Goal: Book appointment/travel/reservation

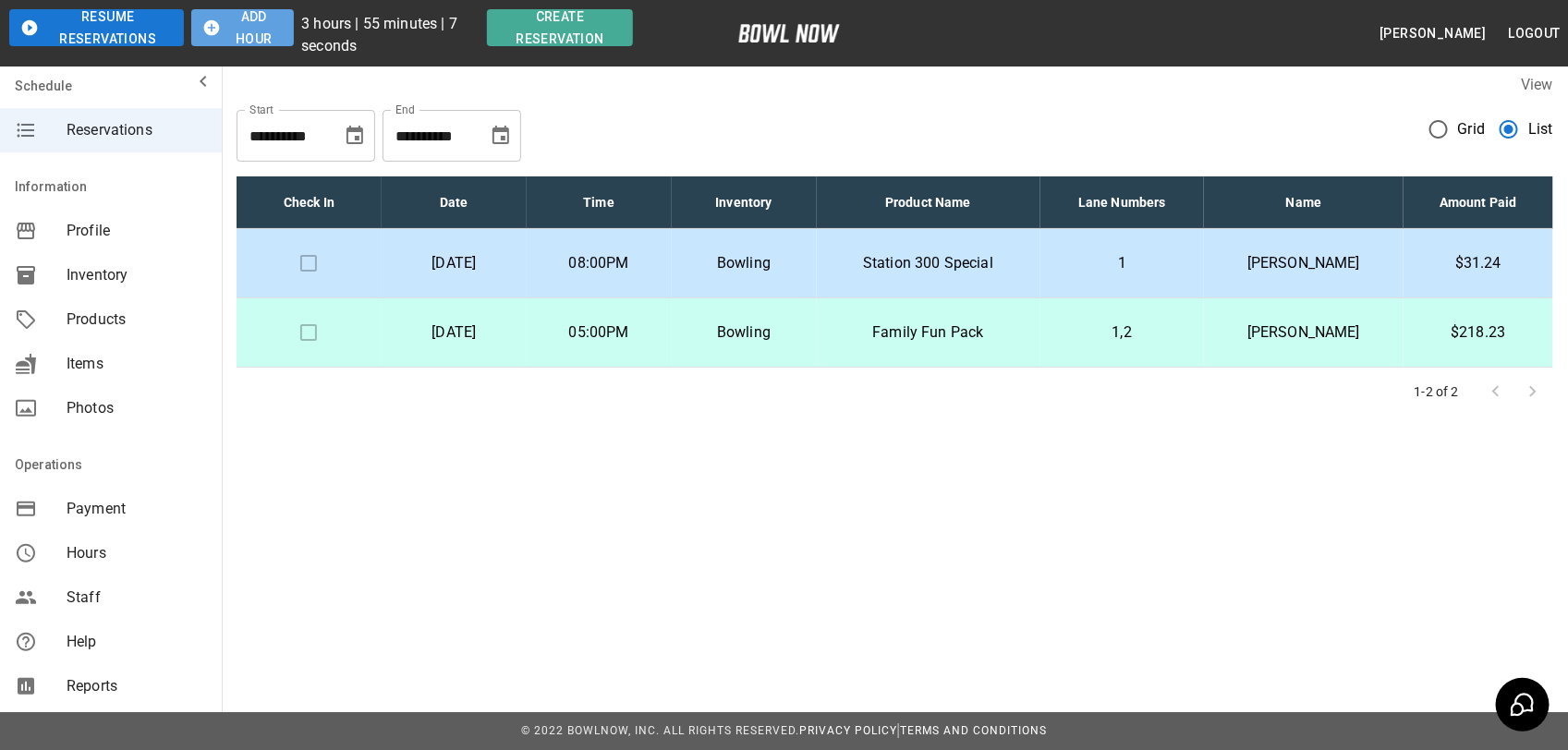
click at [257, 9] on button "Add Hour" at bounding box center [242, 27] width 103 height 37
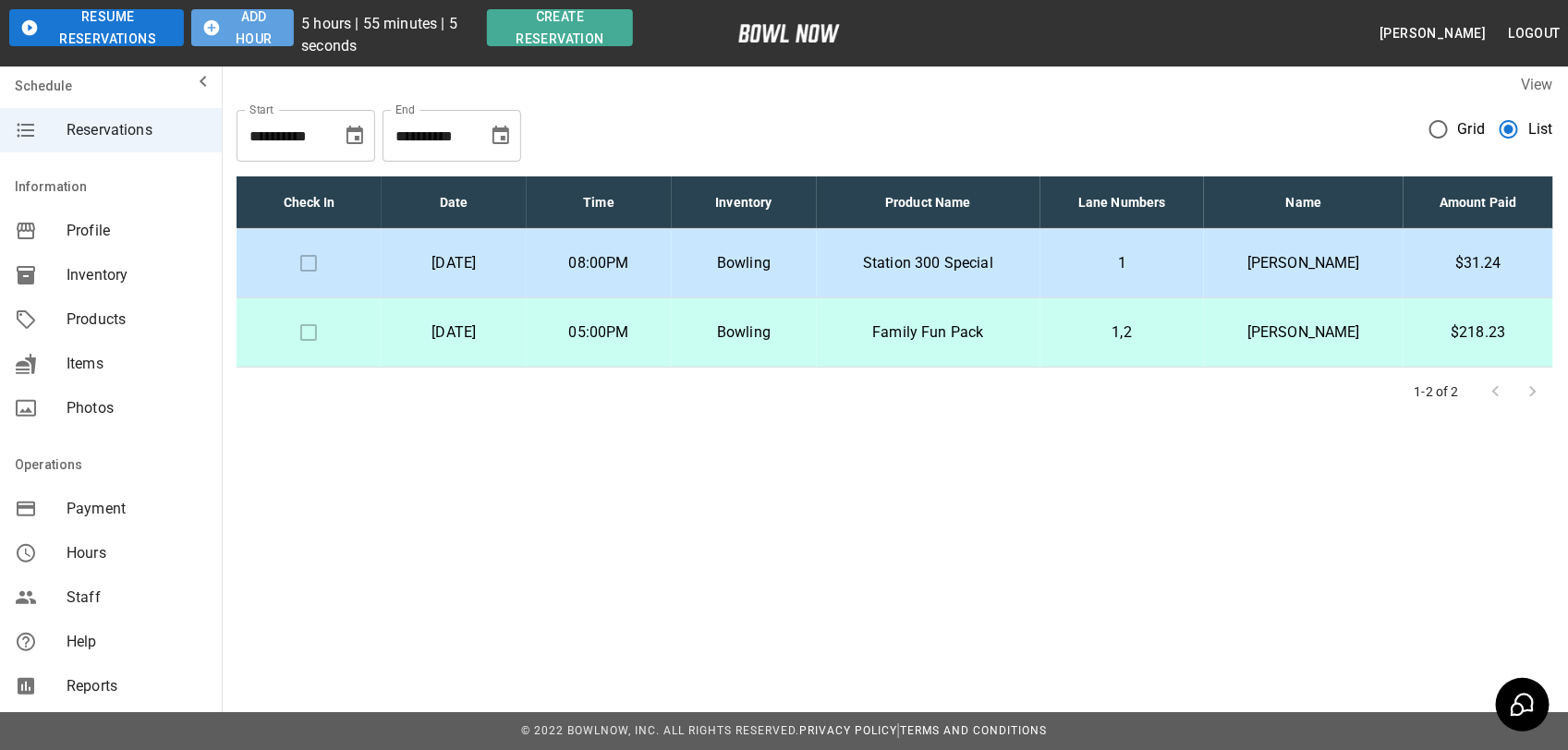
click at [261, 11] on button "Add Hour" at bounding box center [242, 27] width 103 height 37
